Goal: Transaction & Acquisition: Purchase product/service

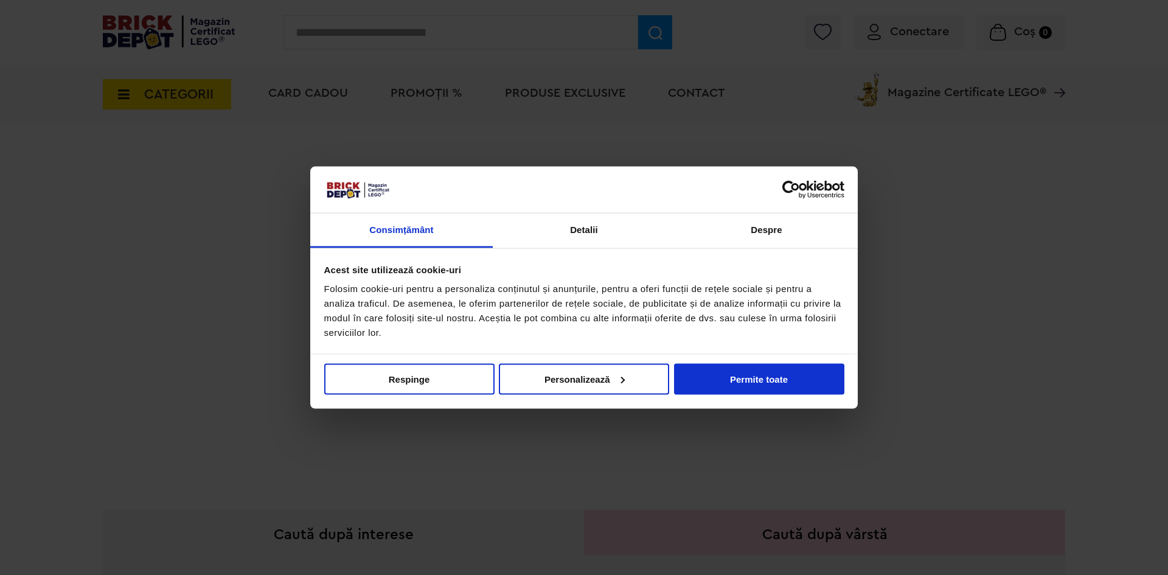
drag, startPoint x: 523, startPoint y: 29, endPoint x: 623, endPoint y: 123, distance: 138.1
click at [523, 29] on div at bounding box center [584, 287] width 1168 height 575
click at [721, 378] on button "Permite toate" at bounding box center [759, 378] width 170 height 31
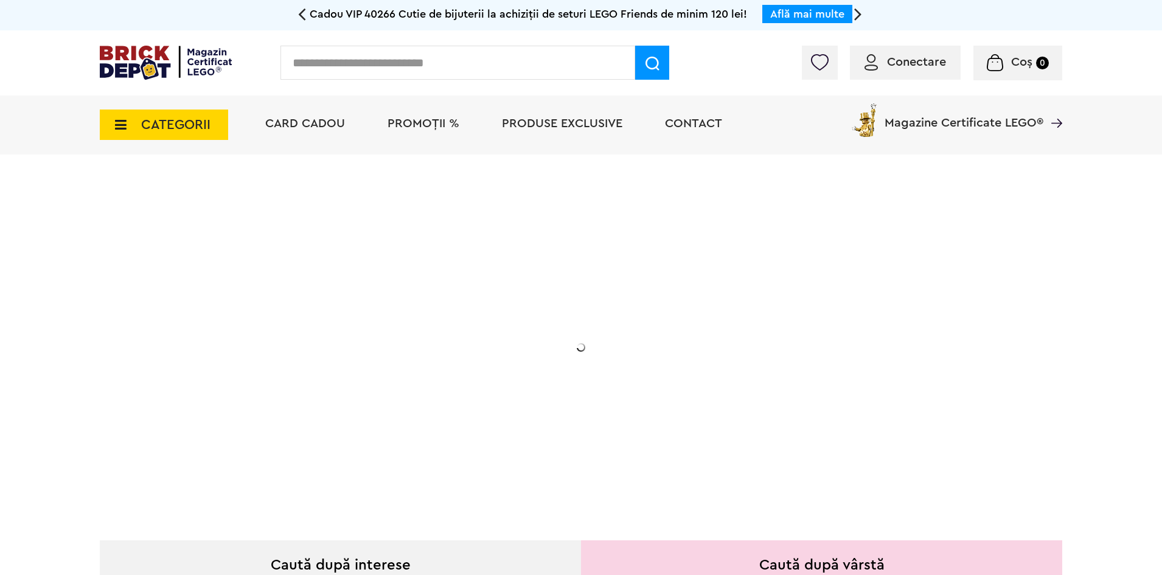
click at [350, 28] on div "Cadou VIP 40266 Cutie de bijuterii la achiziții de seturi LEGO Friends de minim…" at bounding box center [580, 15] width 547 height 30
click at [354, 64] on input "text" at bounding box center [457, 63] width 355 height 34
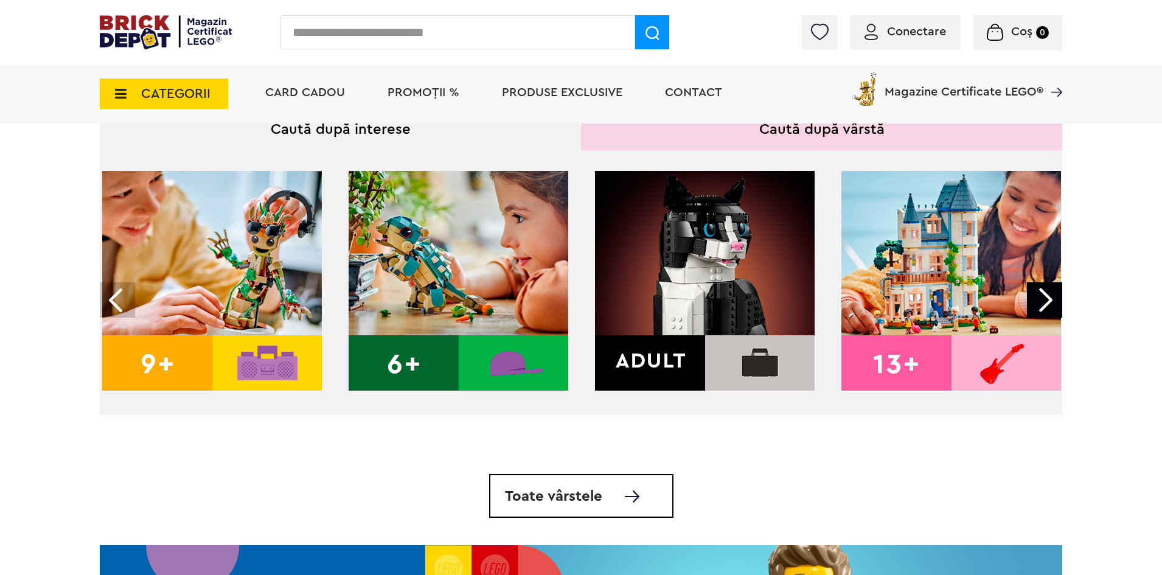
scroll to position [426, 0]
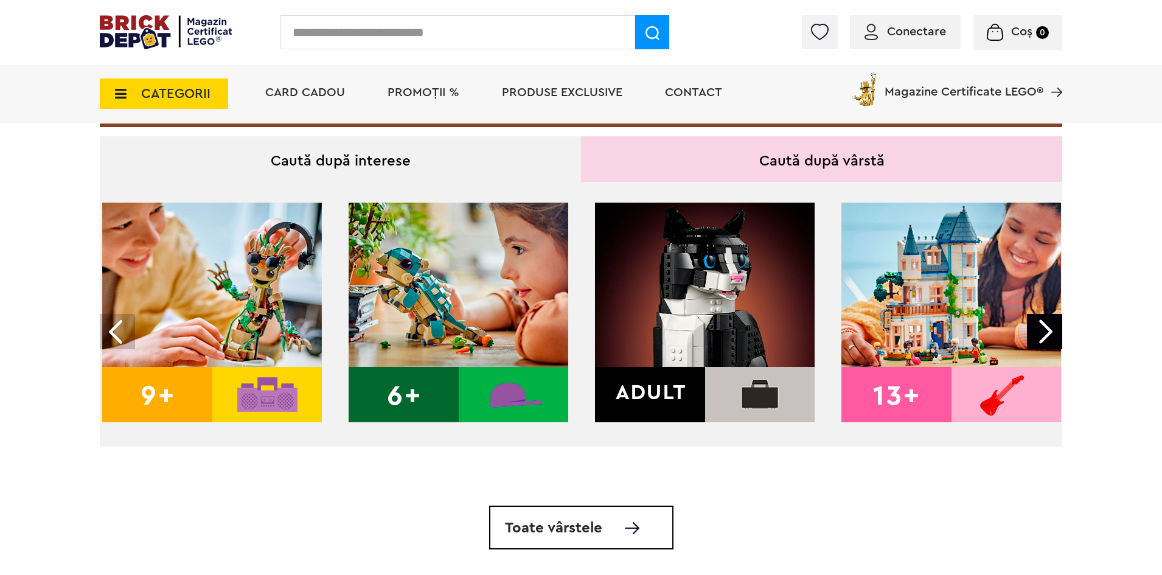
click at [686, 320] on img at bounding box center [705, 313] width 220 height 220
click at [676, 405] on img at bounding box center [705, 313] width 220 height 220
click at [653, 394] on img at bounding box center [705, 313] width 220 height 220
click at [404, 22] on input "text" at bounding box center [457, 32] width 355 height 34
type input "*"
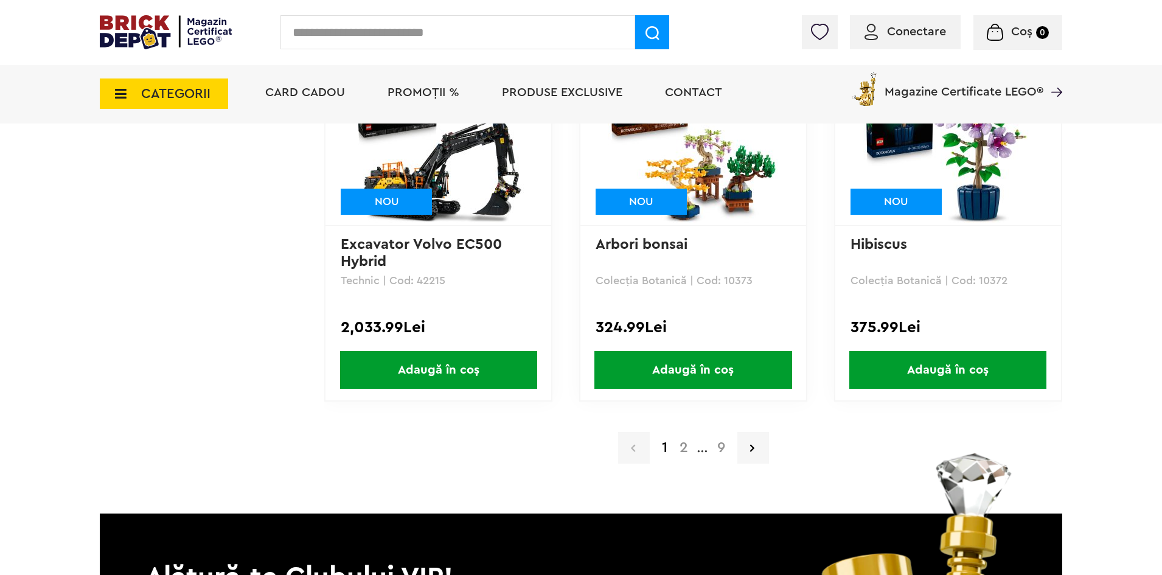
scroll to position [2493, 0]
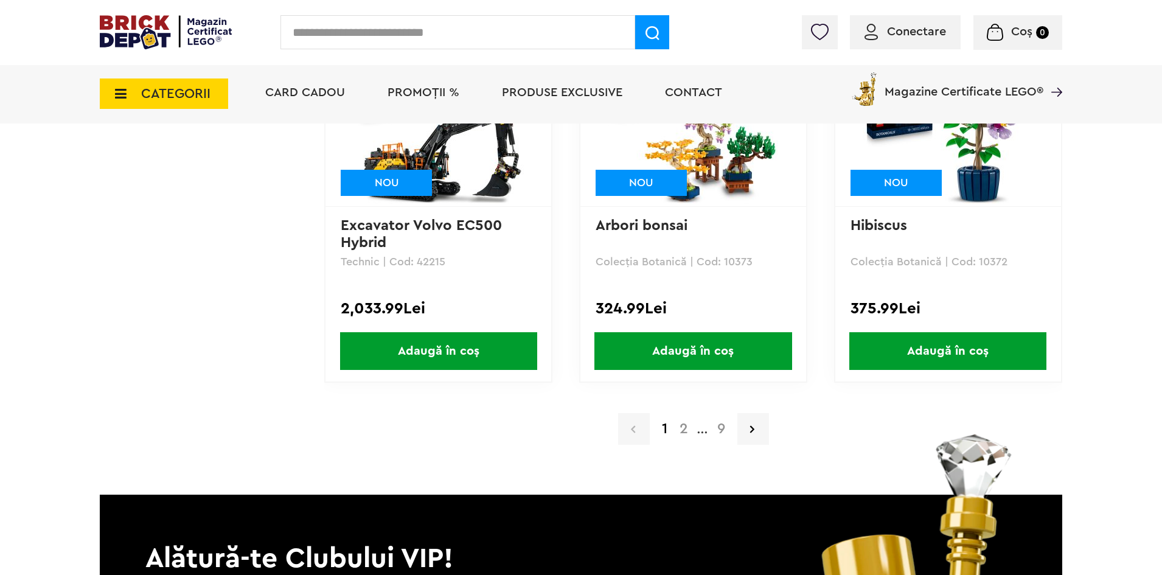
click at [676, 428] on a=Adult&order=1&page=2"] "2" at bounding box center [683, 428] width 21 height 15
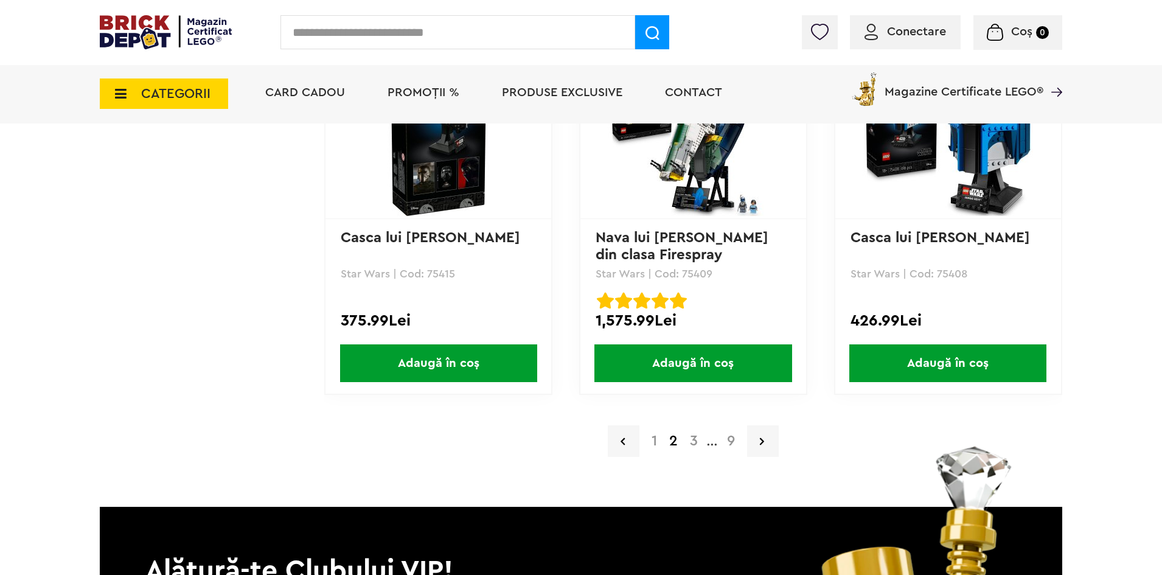
scroll to position [2493, 0]
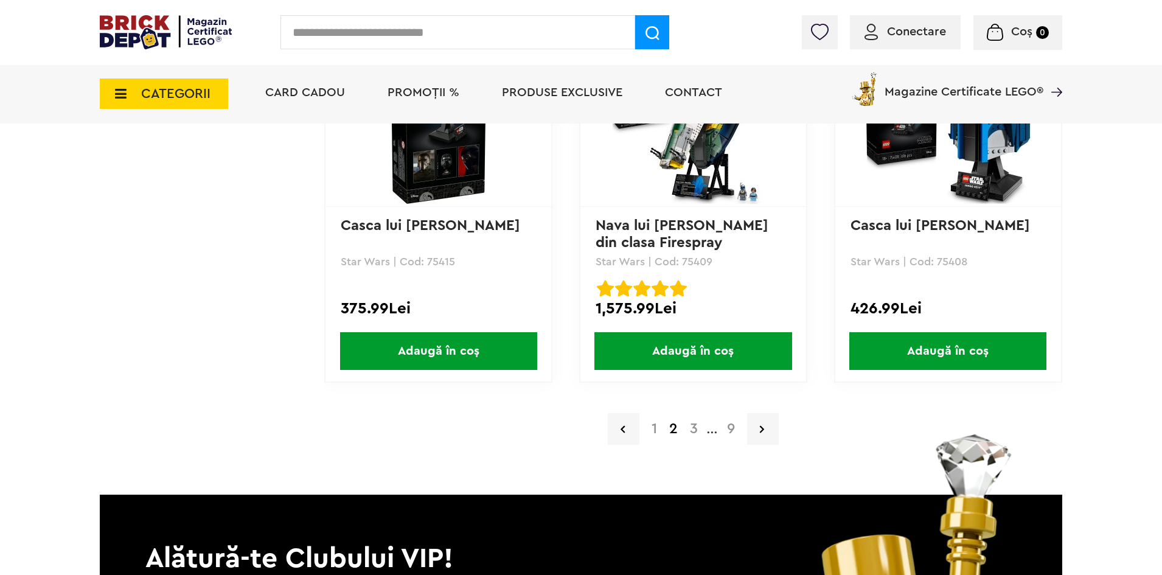
click at [690, 430] on a=Adult&order=1&page=3"] "3" at bounding box center [694, 428] width 20 height 15
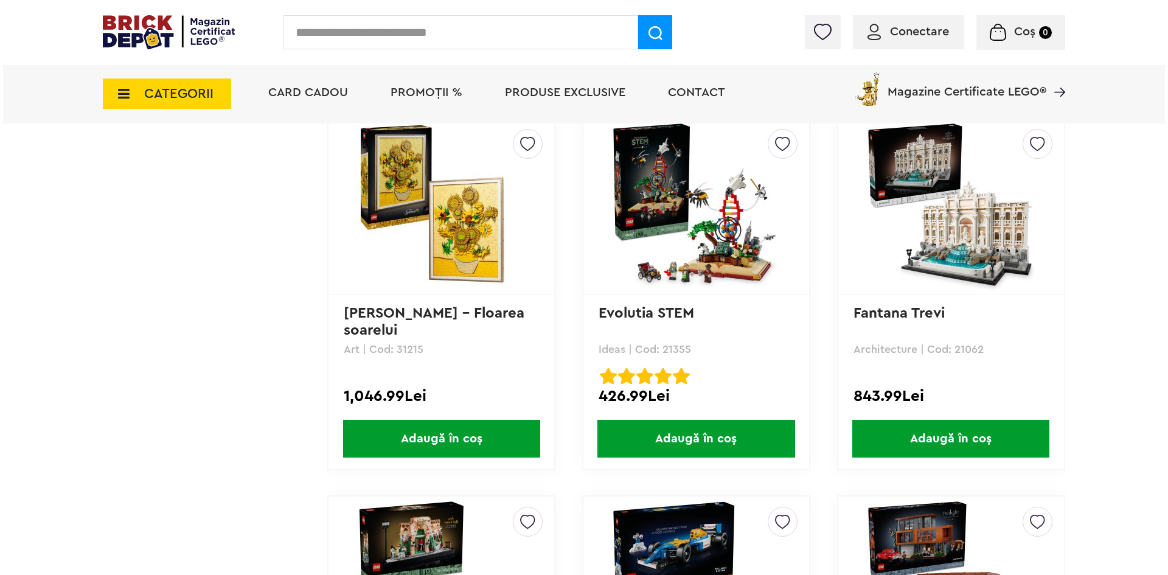
scroll to position [1642, 0]
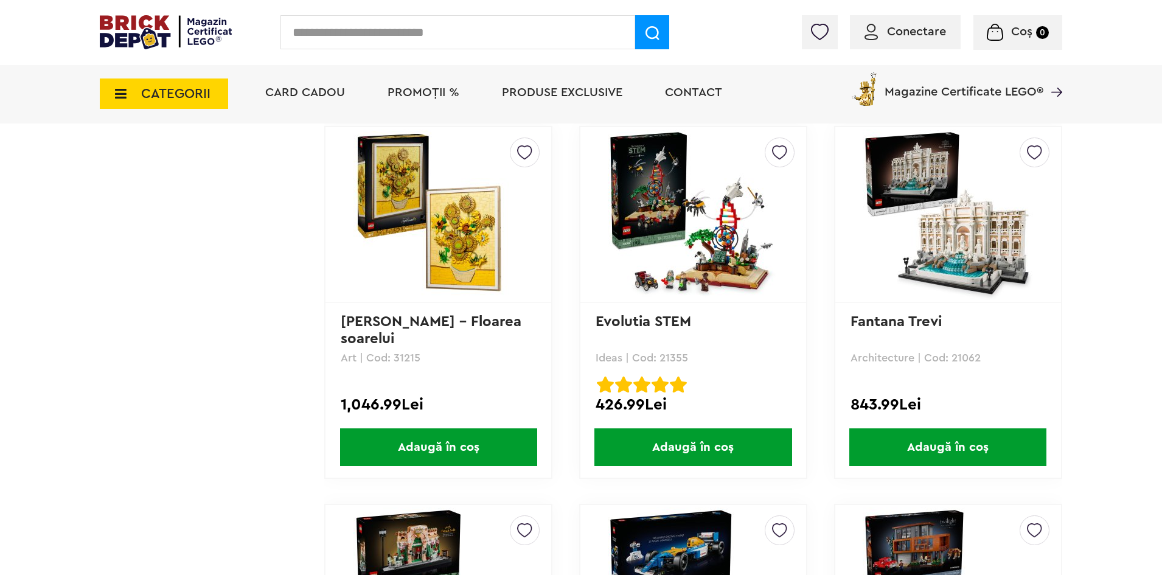
click at [445, 32] on input "text" at bounding box center [457, 32] width 355 height 34
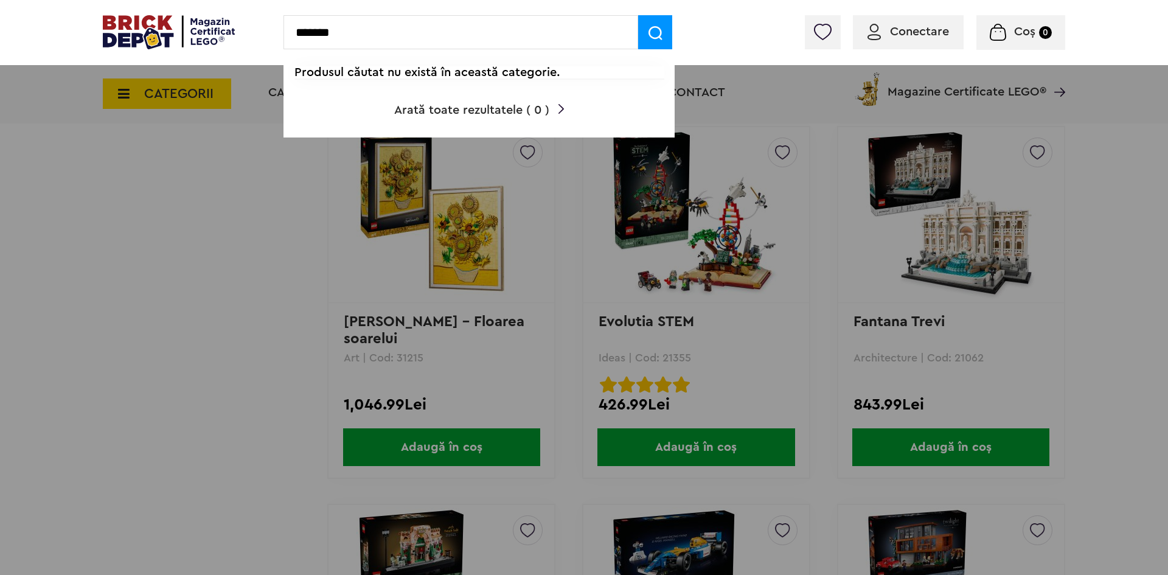
type input "*******"
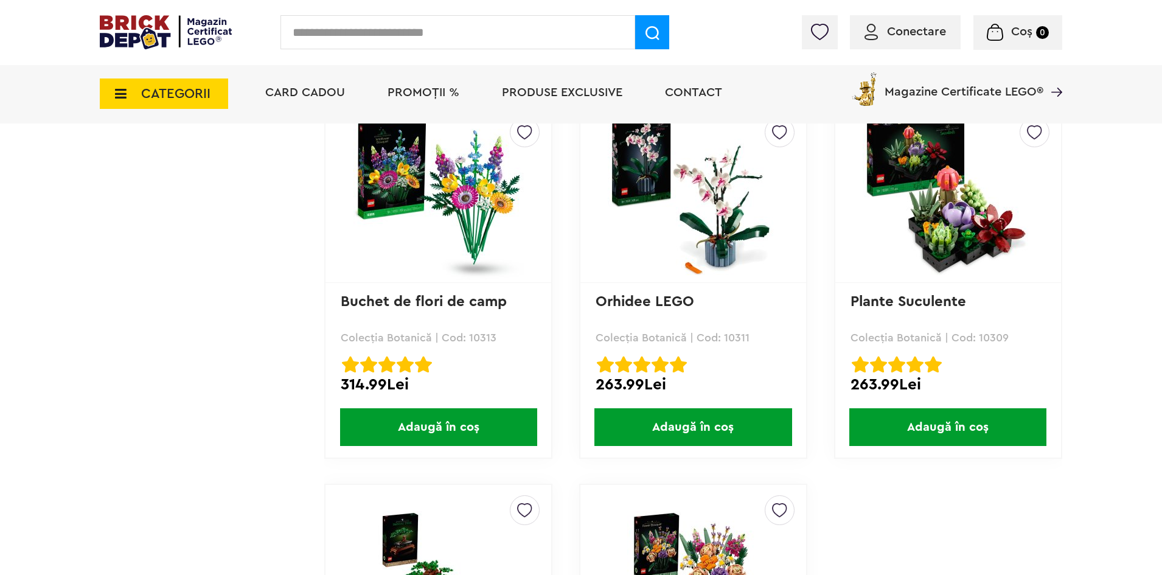
scroll to position [3102, 0]
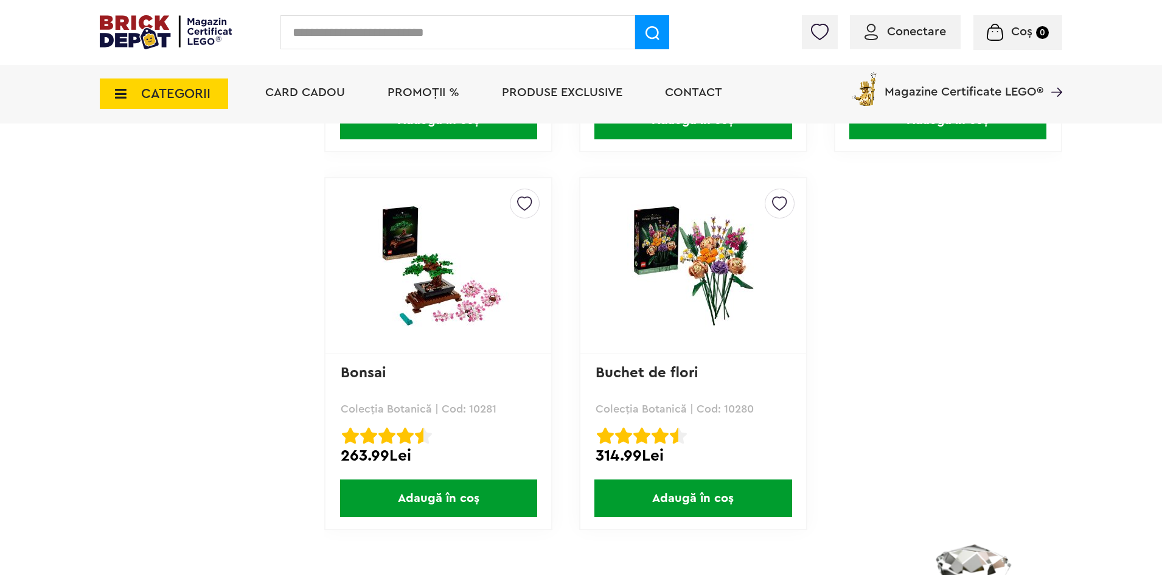
click at [435, 280] on img at bounding box center [438, 265] width 170 height 123
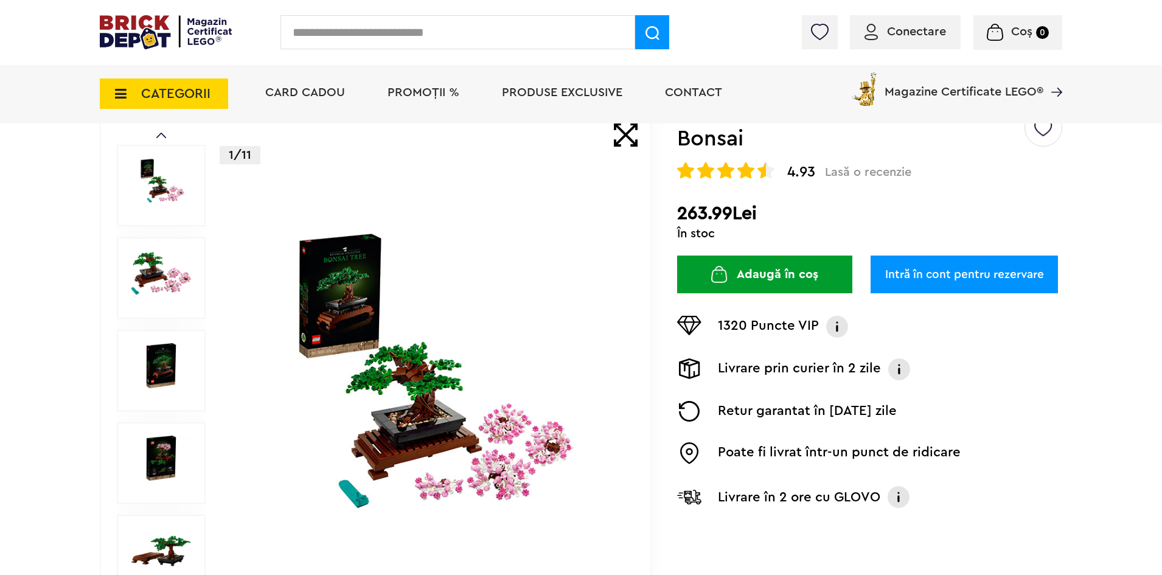
scroll to position [61, 0]
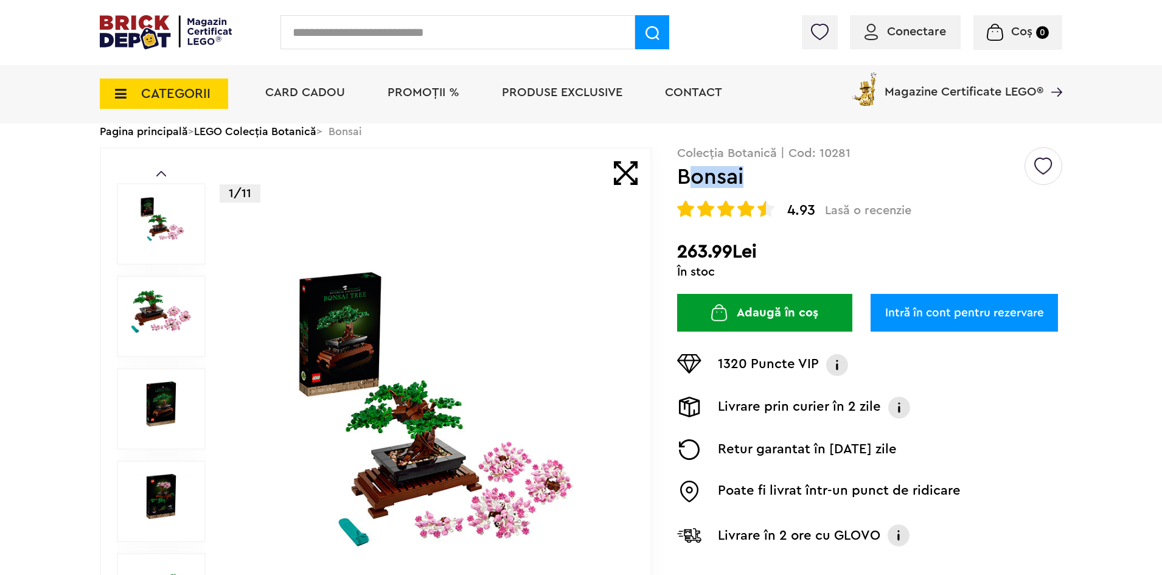
drag, startPoint x: 690, startPoint y: 181, endPoint x: 774, endPoint y: 179, distance: 84.6
click at [774, 179] on h1 "Bonsai" at bounding box center [849, 177] width 345 height 22
click at [797, 243] on h2 "263.99Lei" at bounding box center [869, 252] width 385 height 22
drag, startPoint x: 781, startPoint y: 236, endPoint x: 685, endPoint y: 248, distance: 96.3
click at [685, 248] on div "Creează o listă nouă Colecția Botanică | Cod: 10281 [GEOGRAPHIC_DATA] 4.93 Lasă…" at bounding box center [869, 356] width 385 height 418
